Goal: Task Accomplishment & Management: Manage account settings

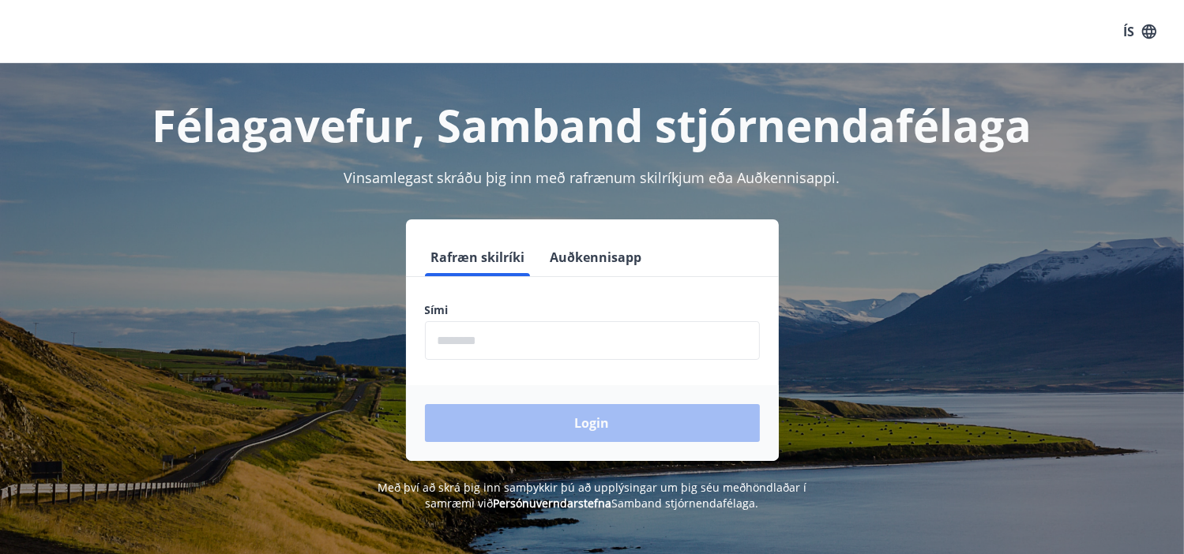
drag, startPoint x: 460, startPoint y: 340, endPoint x: 448, endPoint y: 307, distance: 34.5
click at [461, 339] on input "phone" at bounding box center [592, 340] width 335 height 39
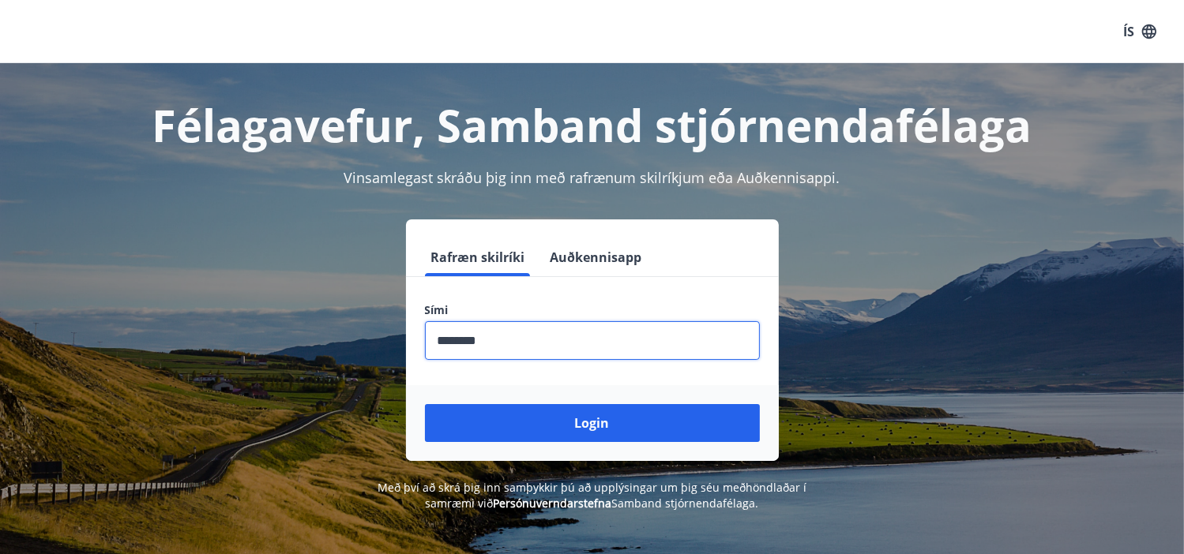
type input "********"
click at [425, 404] on button "Login" at bounding box center [592, 423] width 335 height 38
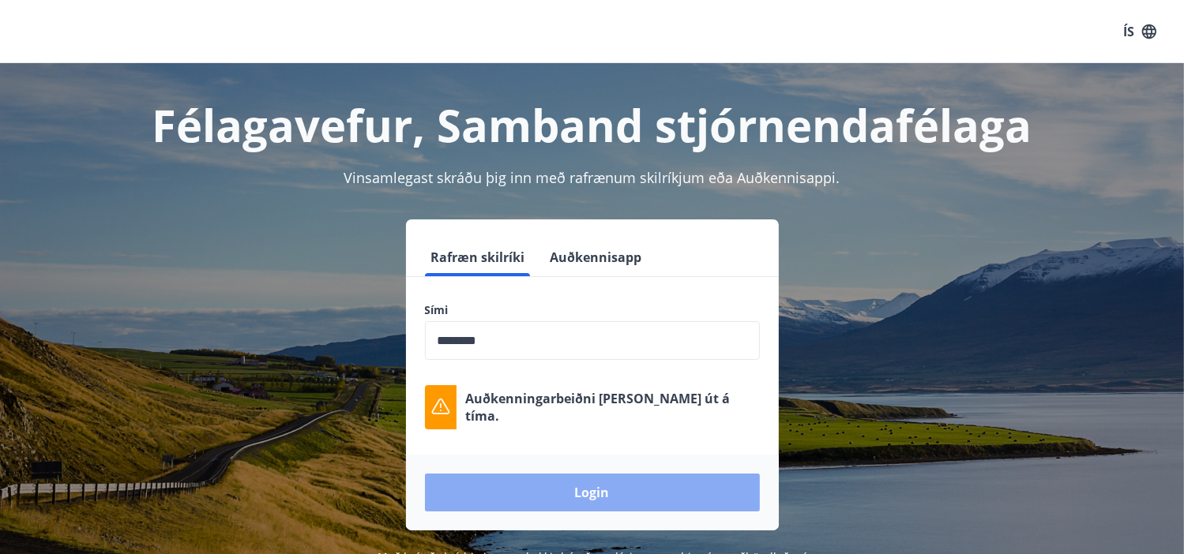
click at [602, 496] on button "Login" at bounding box center [592, 493] width 335 height 38
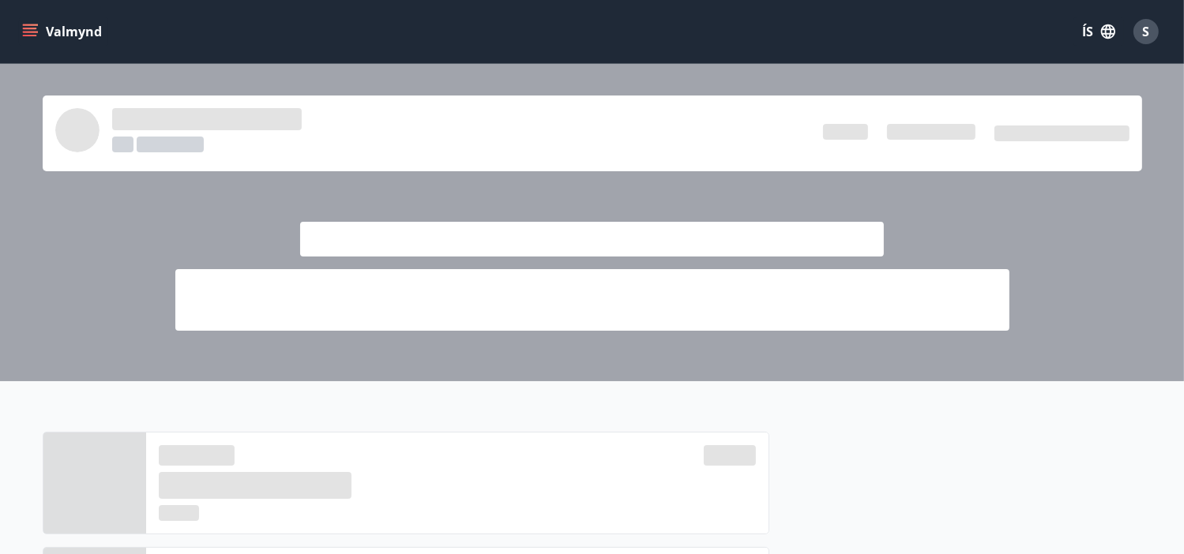
click at [28, 29] on icon "menu" at bounding box center [30, 29] width 14 height 2
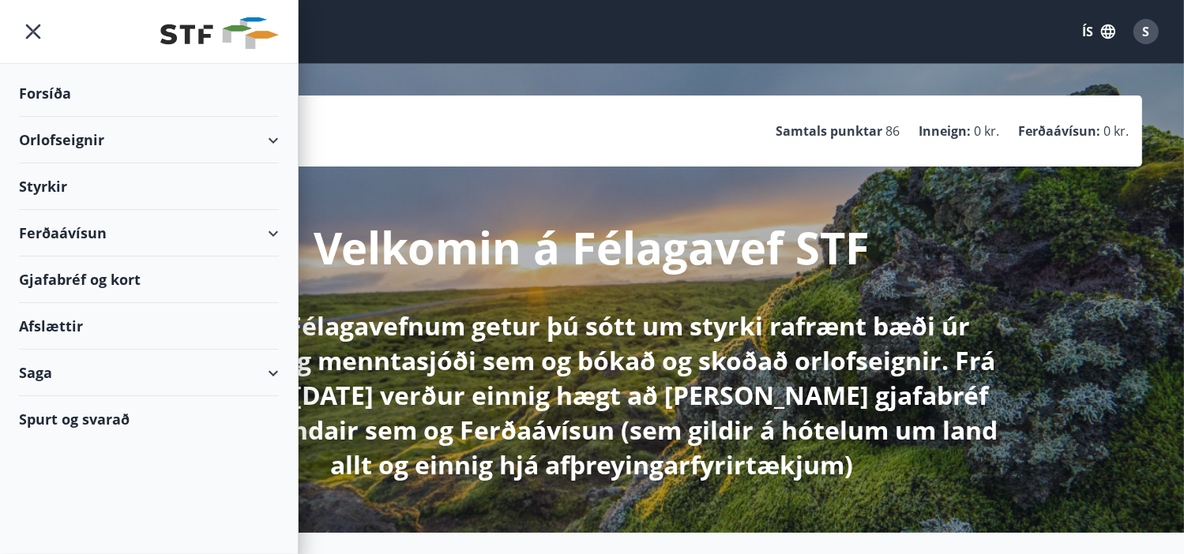
click at [82, 140] on div "Orlofseignir" at bounding box center [149, 140] width 260 height 47
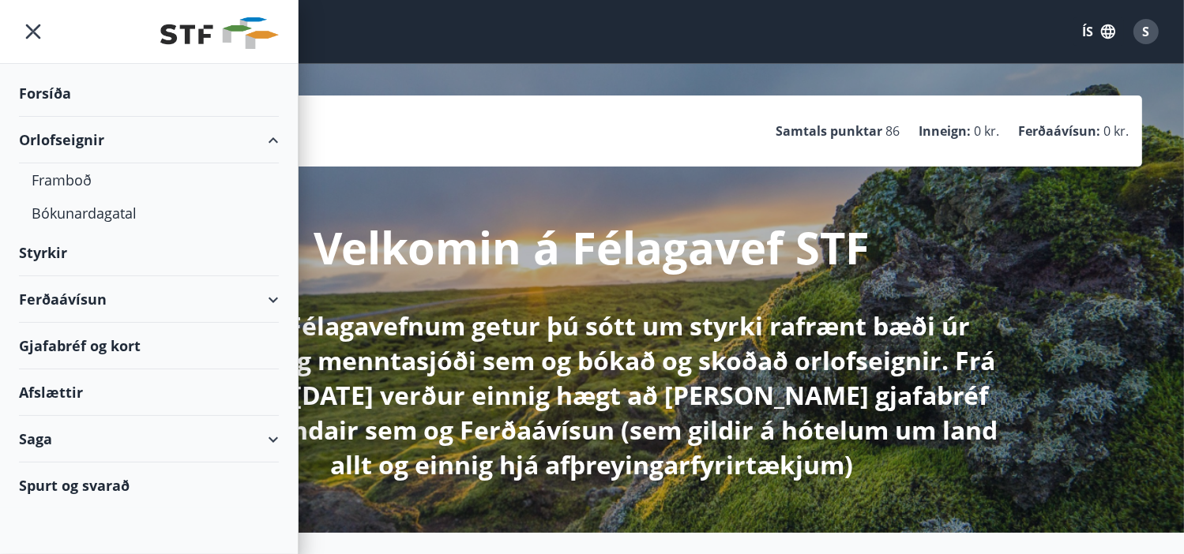
click at [271, 130] on div "Orlofseignir" at bounding box center [149, 140] width 260 height 47
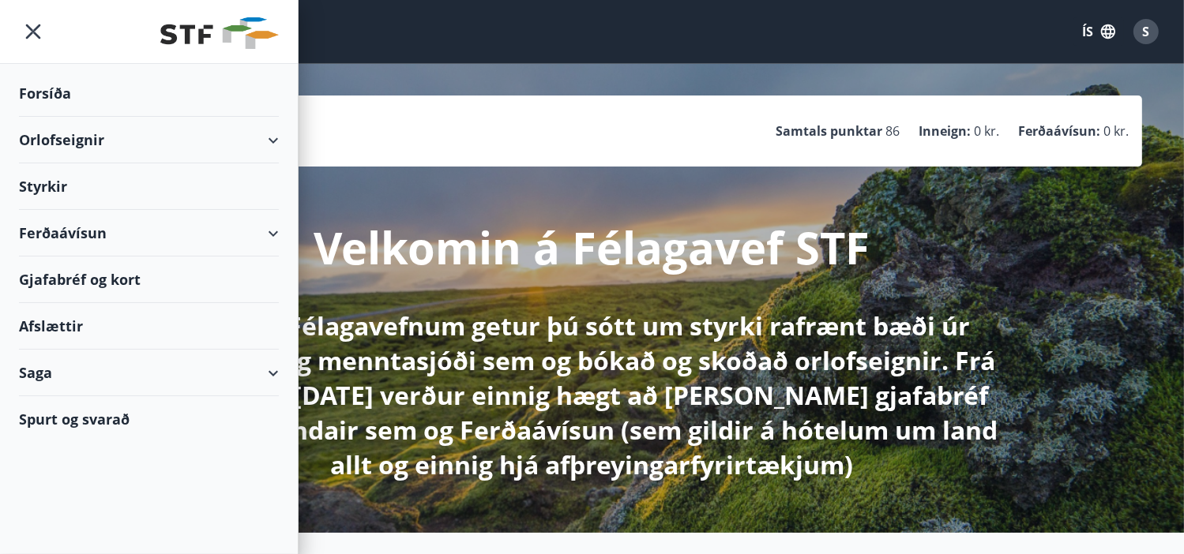
click at [267, 135] on div "Orlofseignir" at bounding box center [149, 140] width 260 height 47
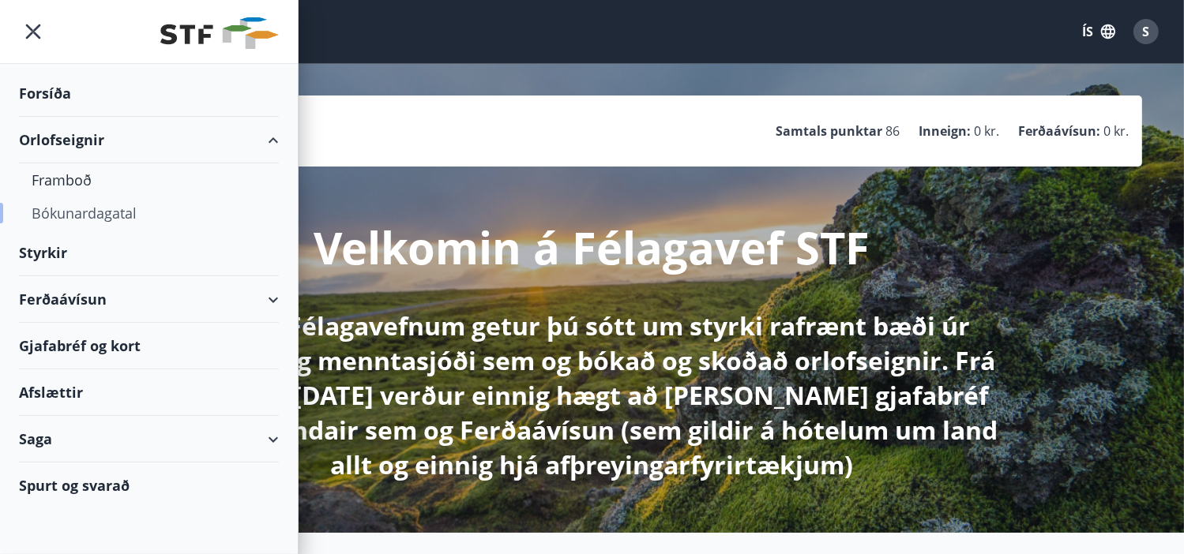
click at [92, 216] on div "Bókunardagatal" at bounding box center [149, 213] width 235 height 33
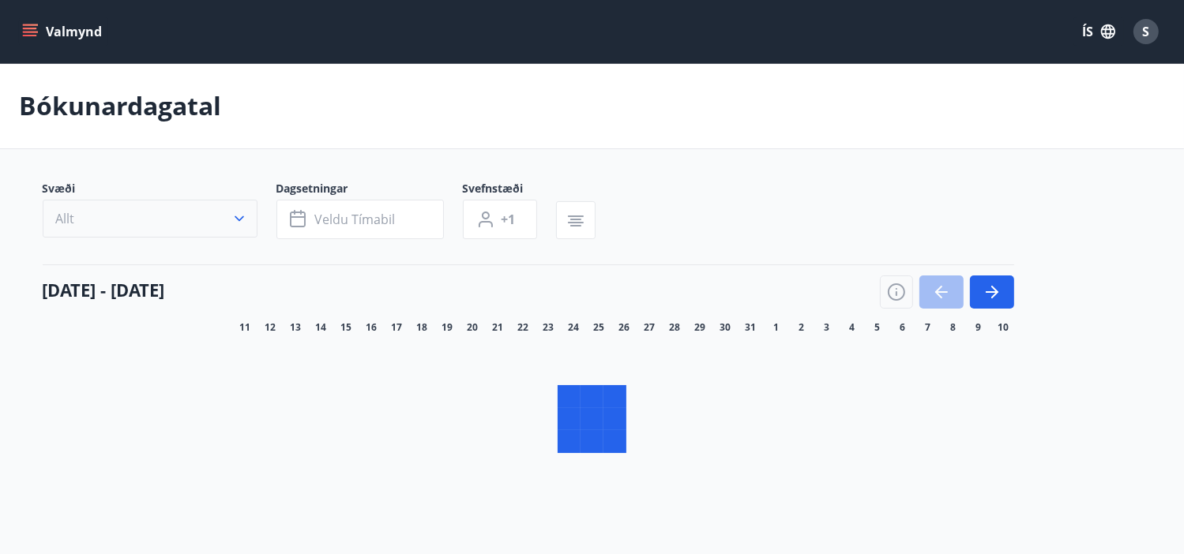
click at [235, 218] on icon "button" at bounding box center [239, 219] width 16 height 16
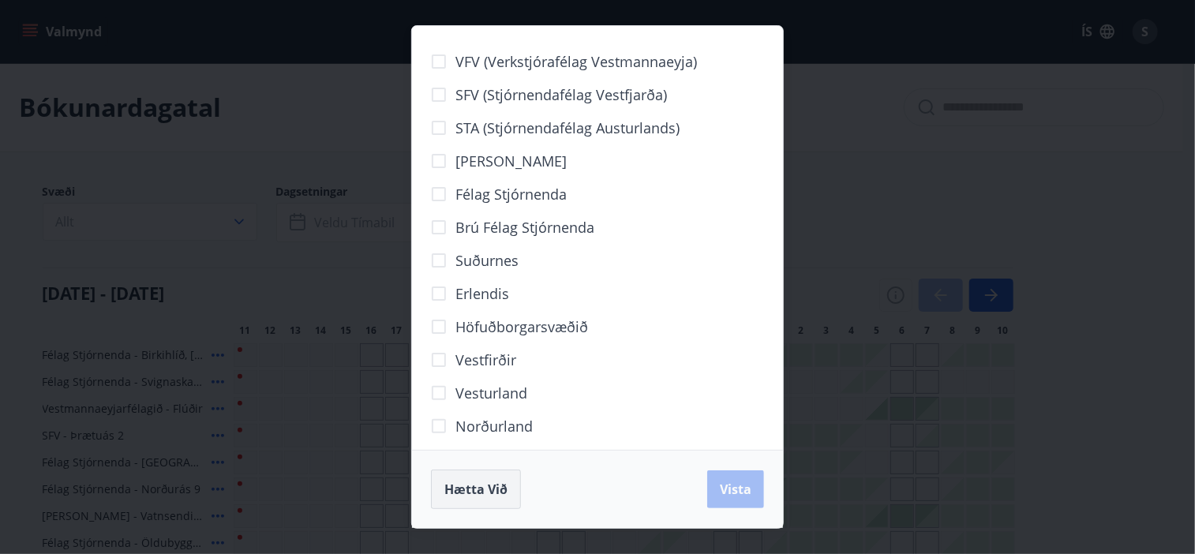
click at [472, 496] on span "Hætta við" at bounding box center [476, 489] width 63 height 17
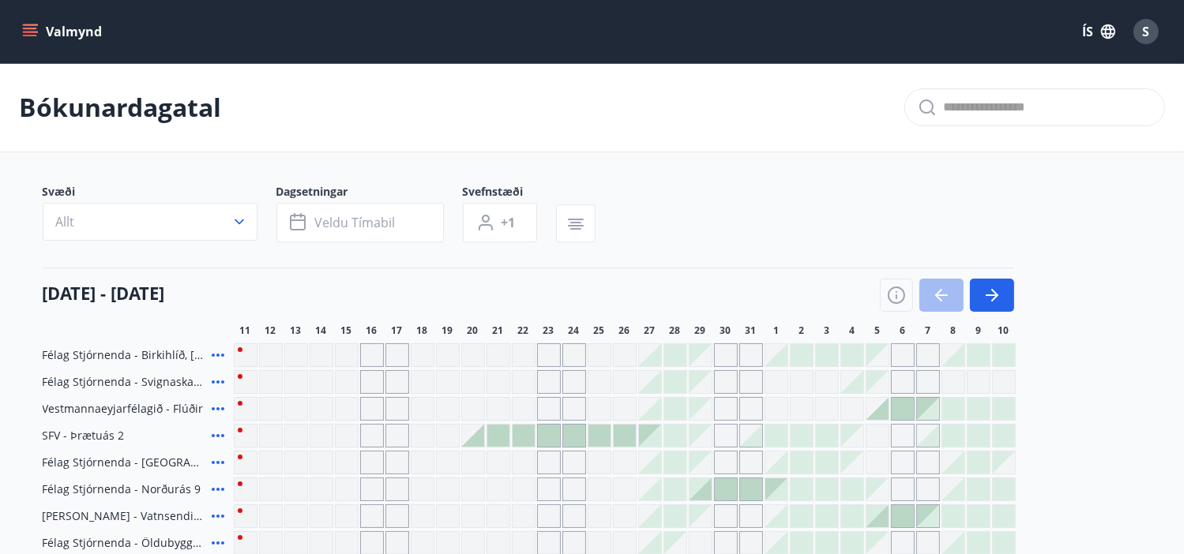
click at [1141, 27] on div "S" at bounding box center [1145, 31] width 25 height 25
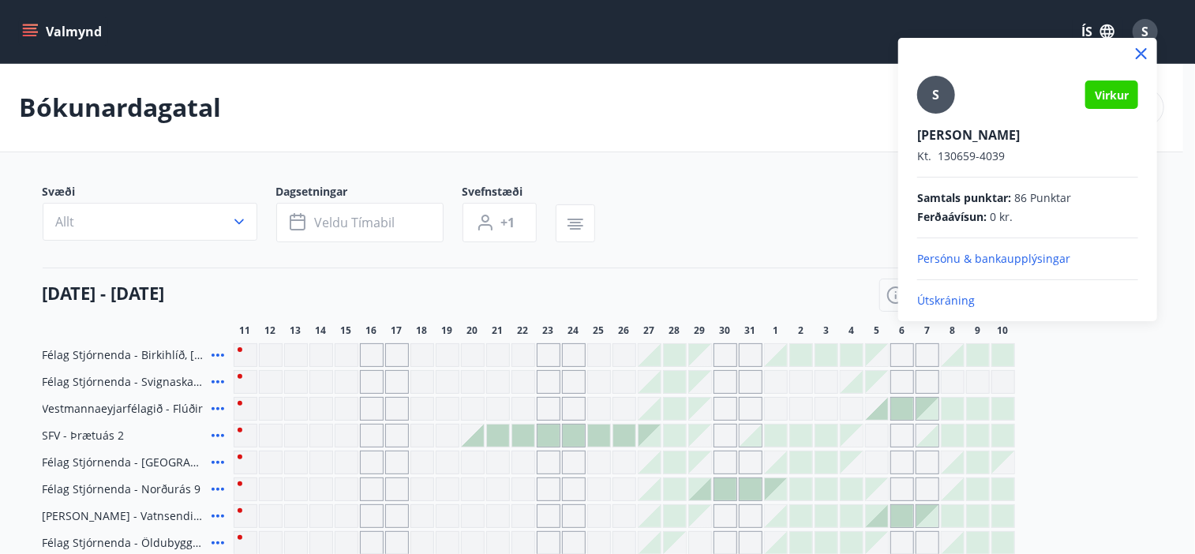
click at [951, 294] on p "Útskráning" at bounding box center [1027, 301] width 221 height 16
